Goal: Task Accomplishment & Management: Manage account settings

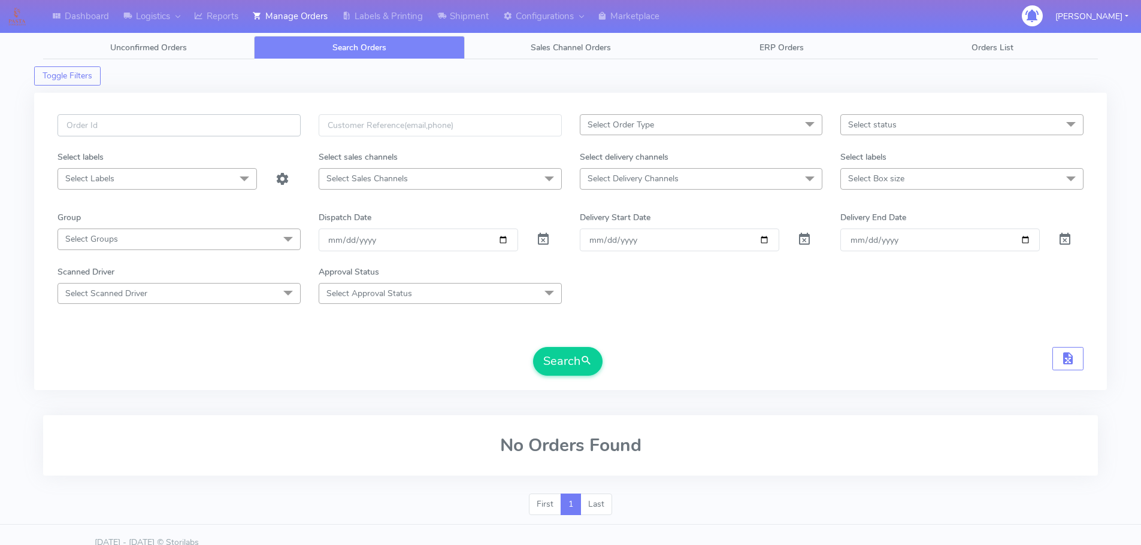
click at [290, 119] on input "text" at bounding box center [178, 125] width 243 height 22
paste input "1628176"
type input "1628176"
click at [541, 241] on span at bounding box center [543, 241] width 14 height 11
click at [560, 353] on button "Search" at bounding box center [567, 361] width 69 height 29
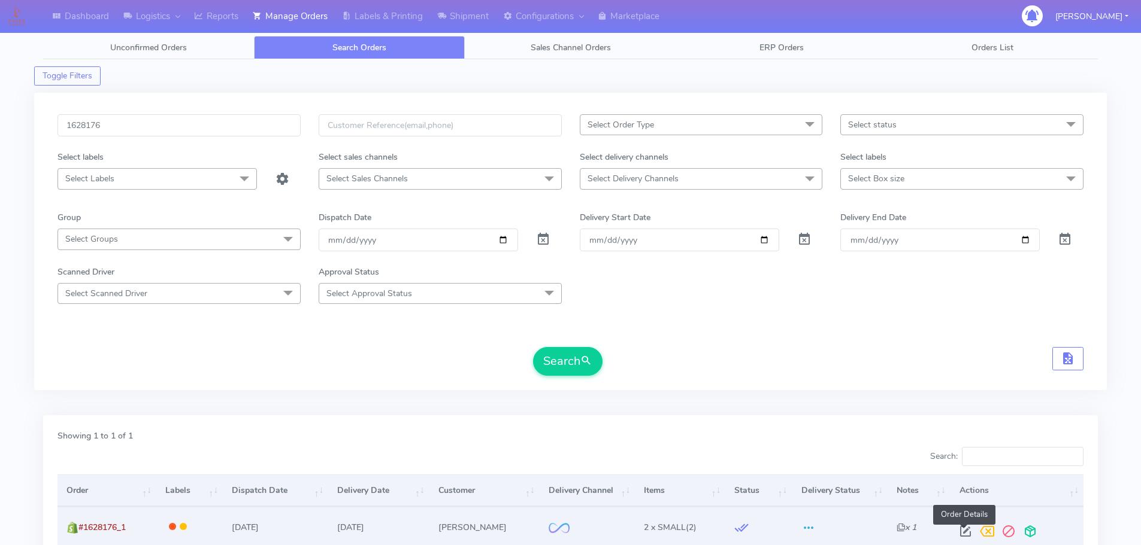
click at [956, 535] on span at bounding box center [965, 534] width 22 height 11
select select "2"
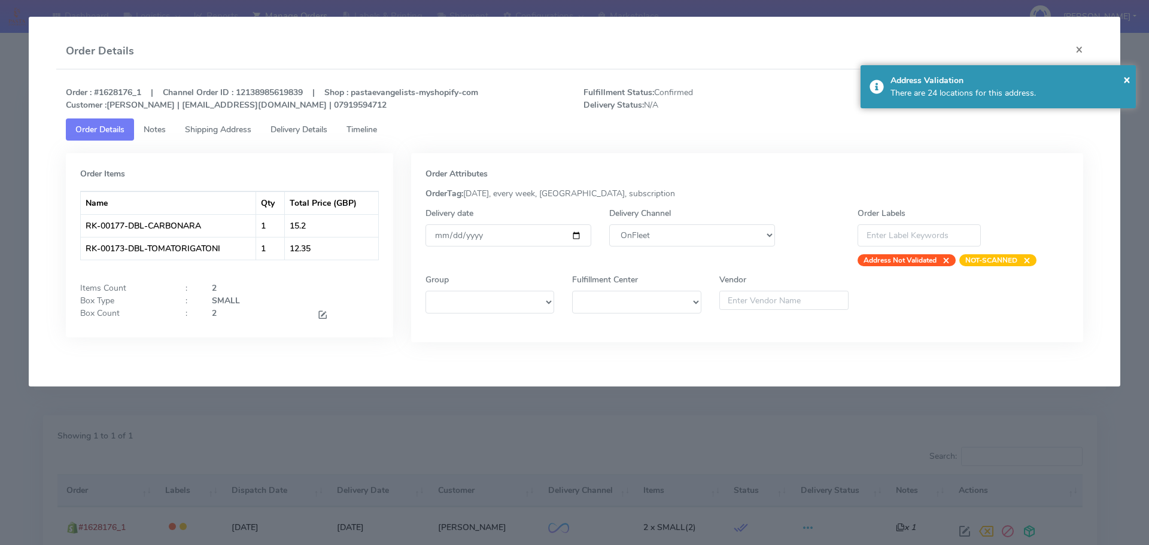
click at [371, 137] on link "Timeline" at bounding box center [362, 130] width 50 height 22
